Goal: Information Seeking & Learning: Learn about a topic

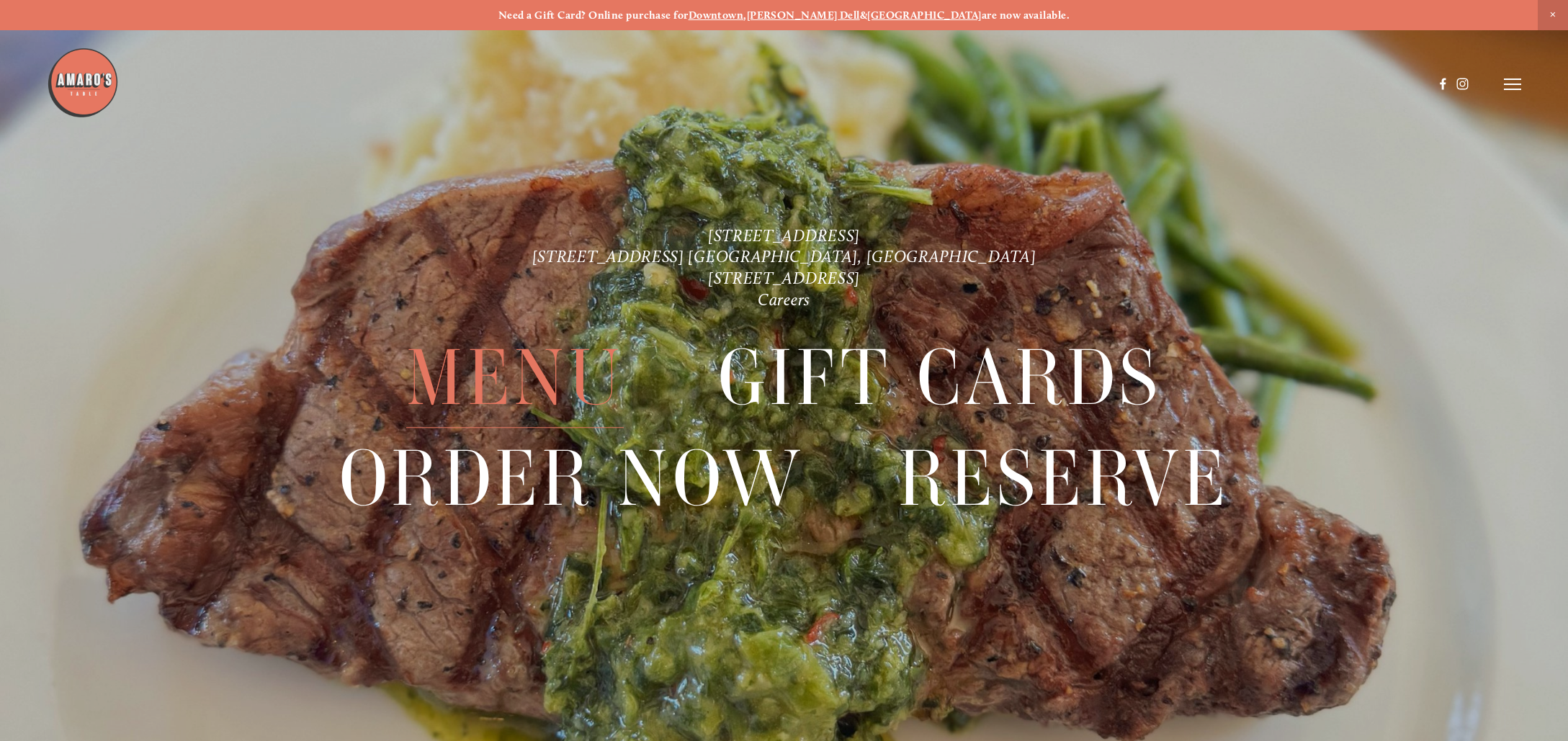
click at [516, 370] on span "Menu" at bounding box center [515, 377] width 218 height 100
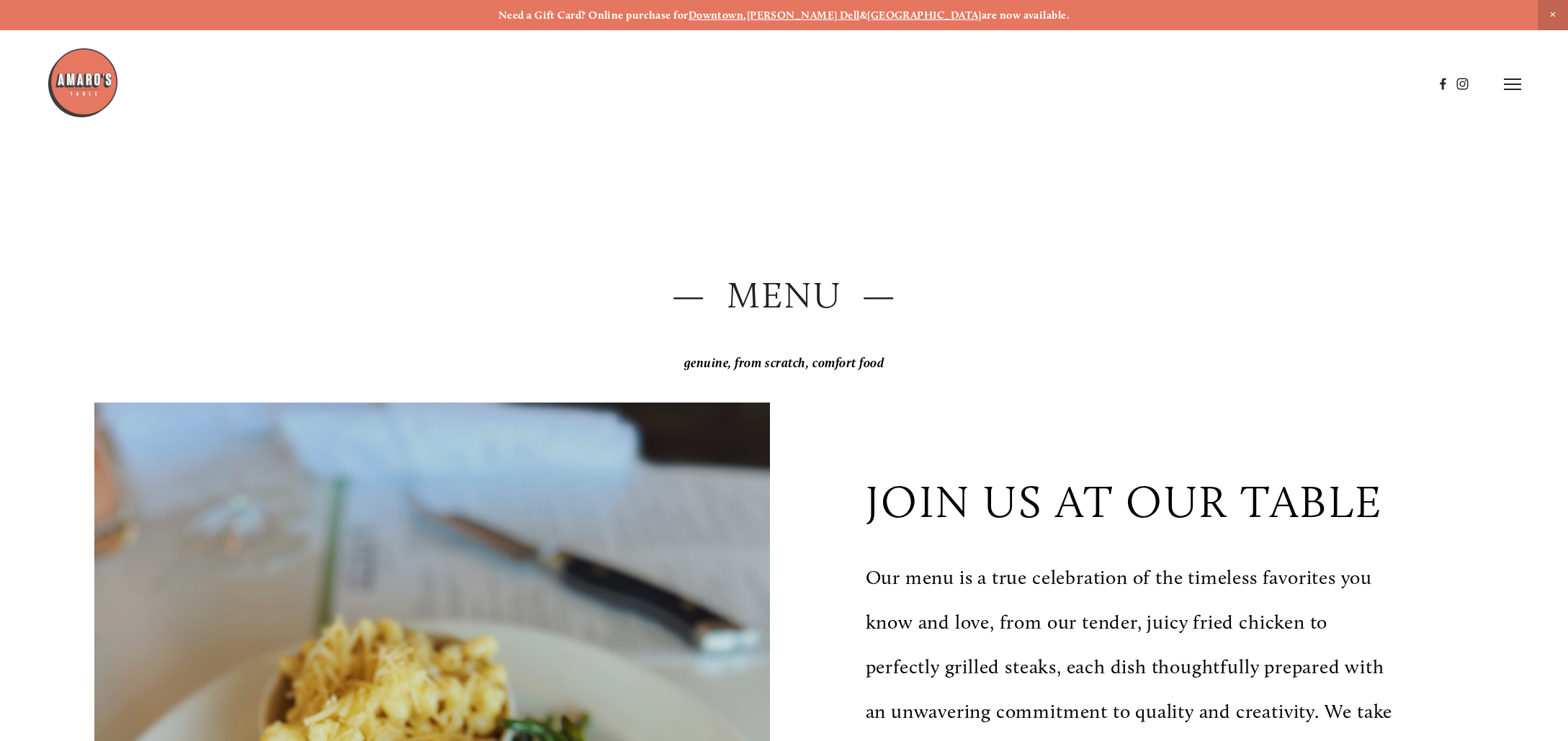
click at [888, 14] on strong "[GEOGRAPHIC_DATA]" at bounding box center [924, 14] width 114 height 13
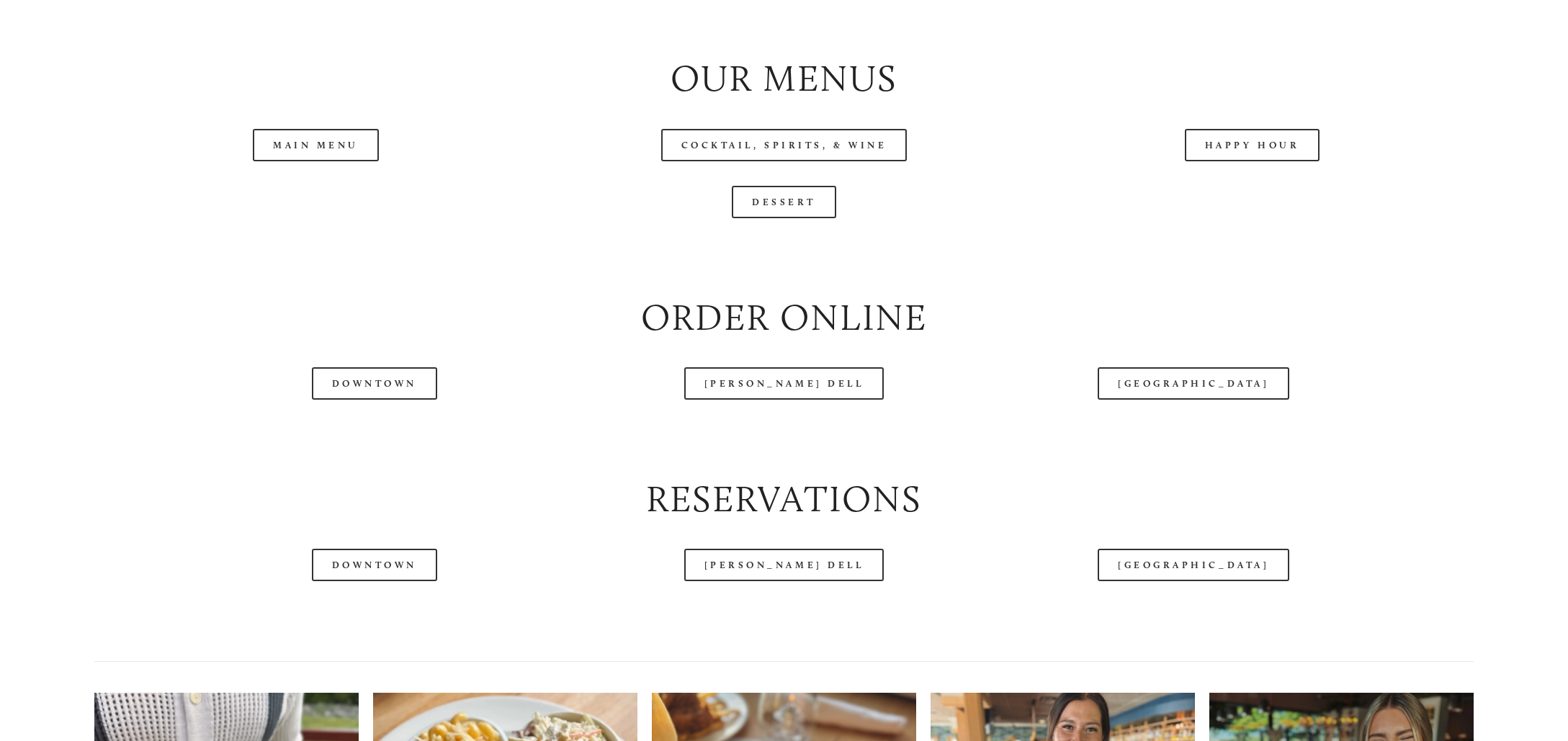
scroll to position [1802, 0]
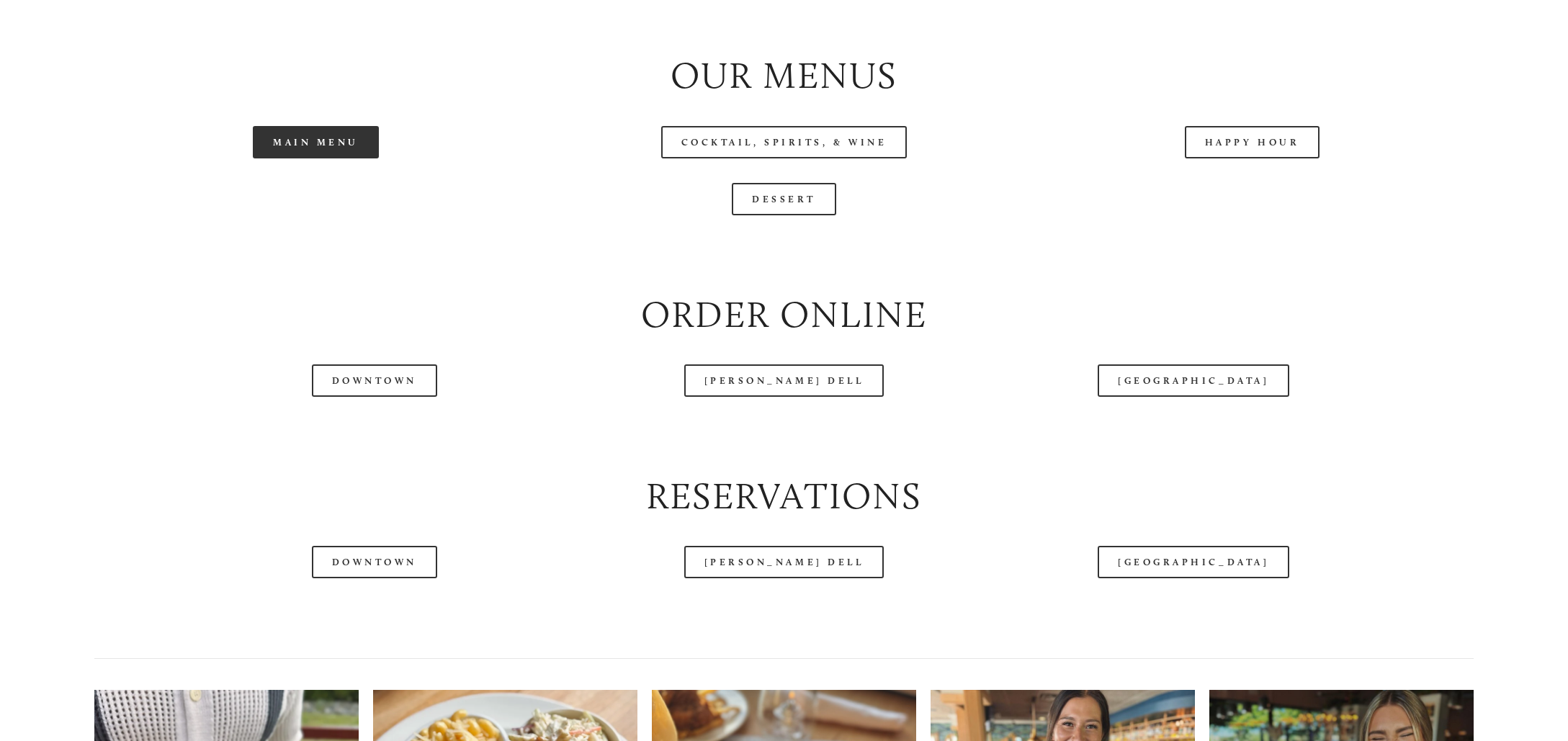
click at [310, 158] on link "Main Menu" at bounding box center [315, 142] width 126 height 32
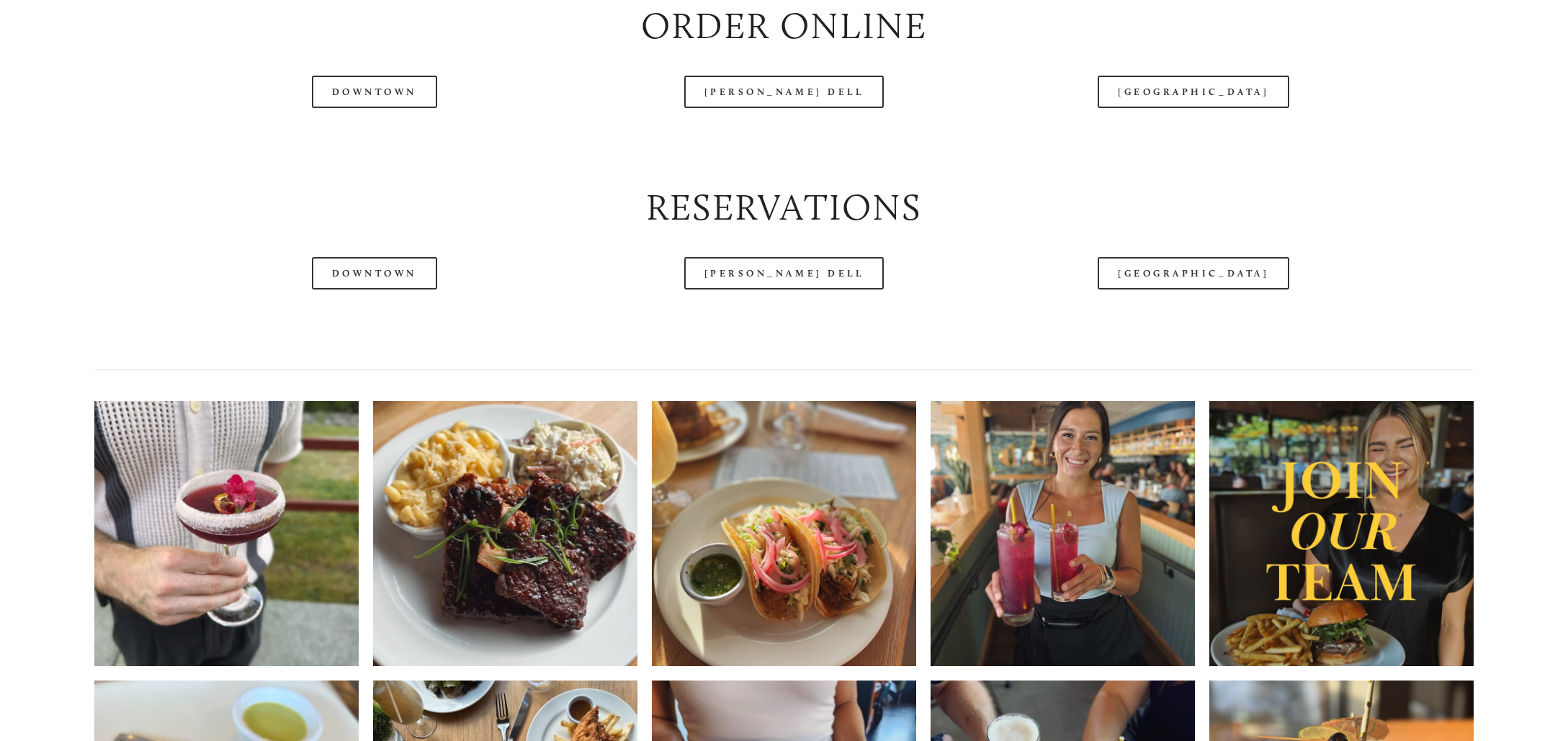
scroll to position [2100, 0]
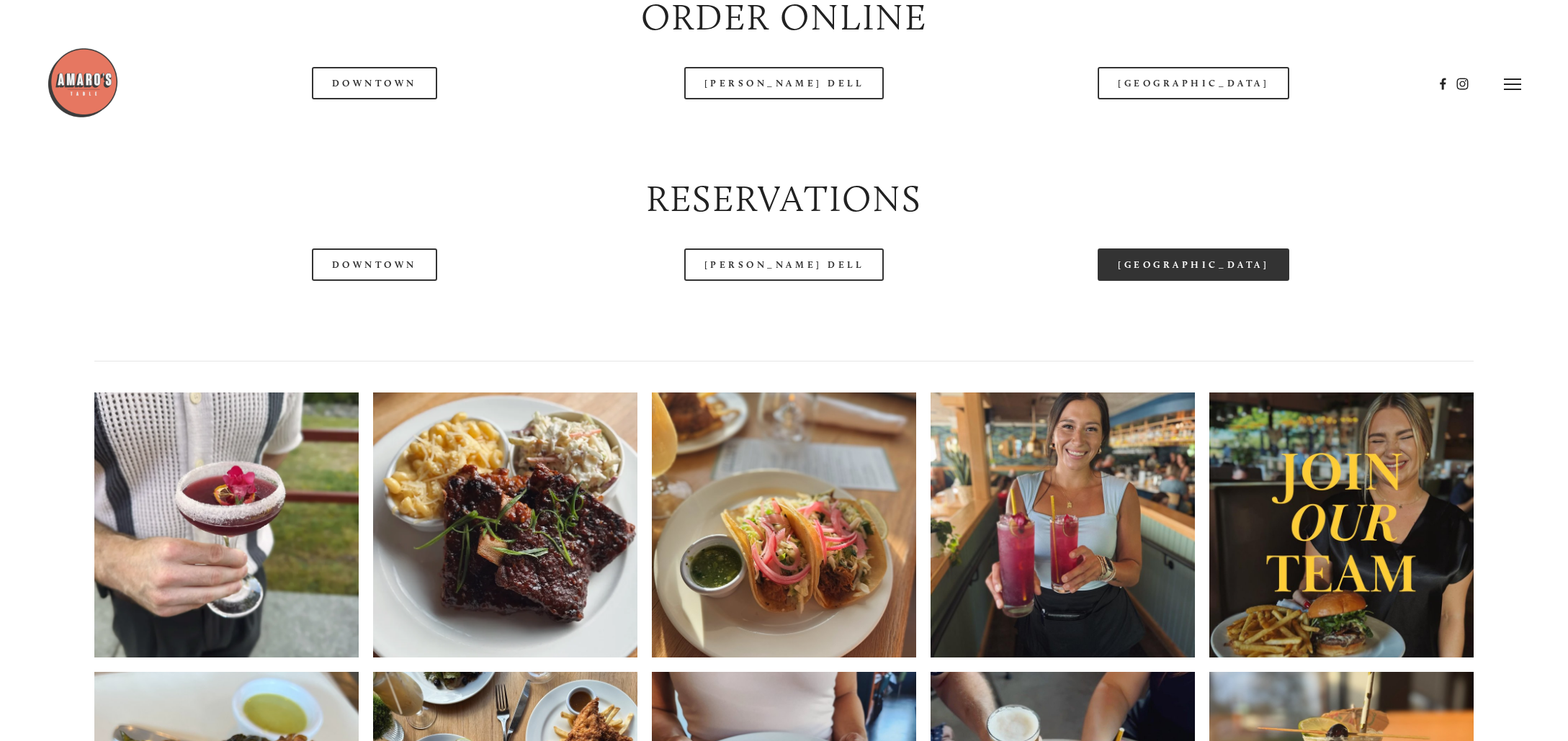
click at [1204, 281] on link "[GEOGRAPHIC_DATA]" at bounding box center [1193, 264] width 191 height 32
